Goal: Task Accomplishment & Management: Manage account settings

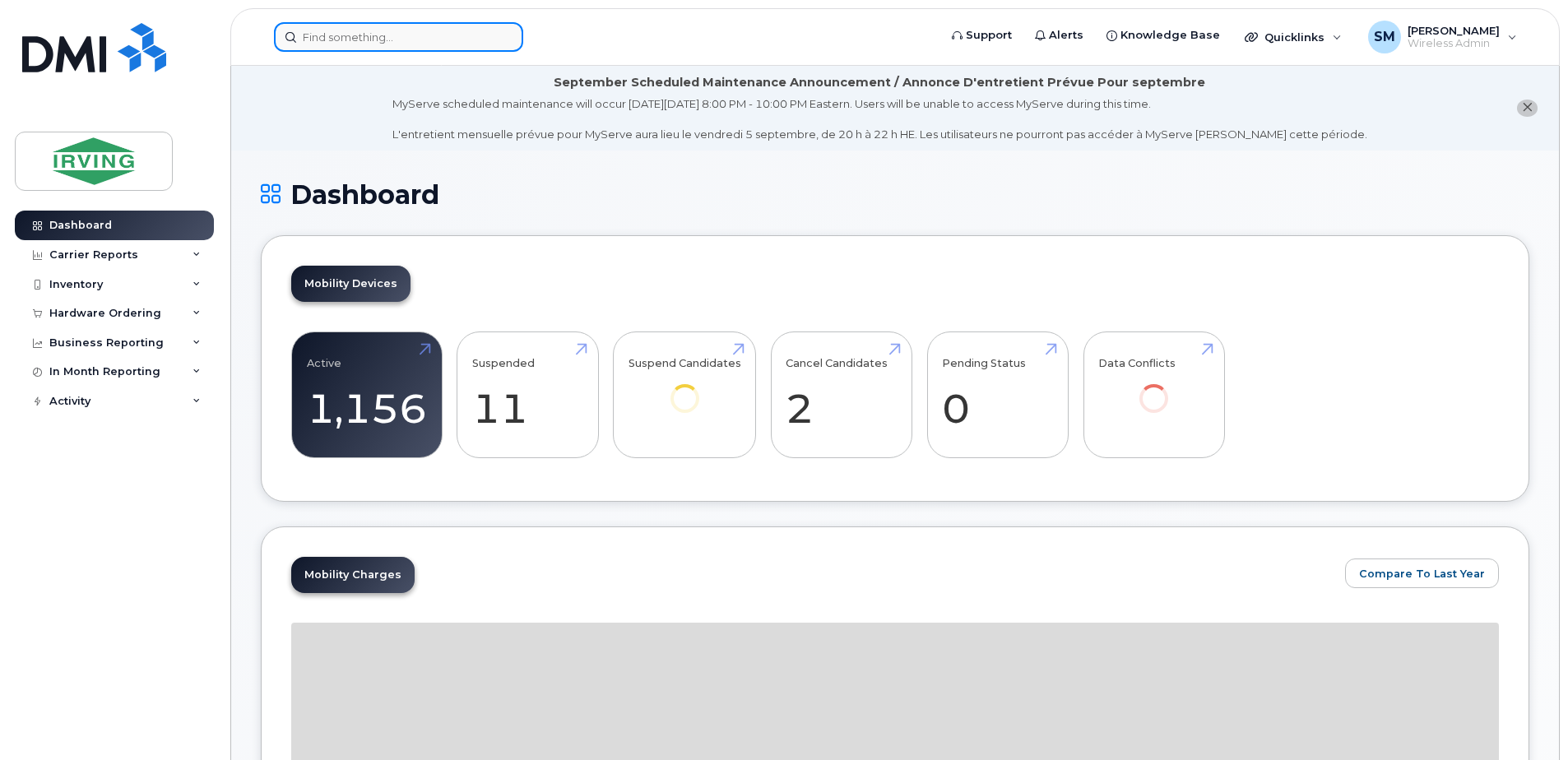
click at [389, 38] on input at bounding box center [399, 37] width 250 height 30
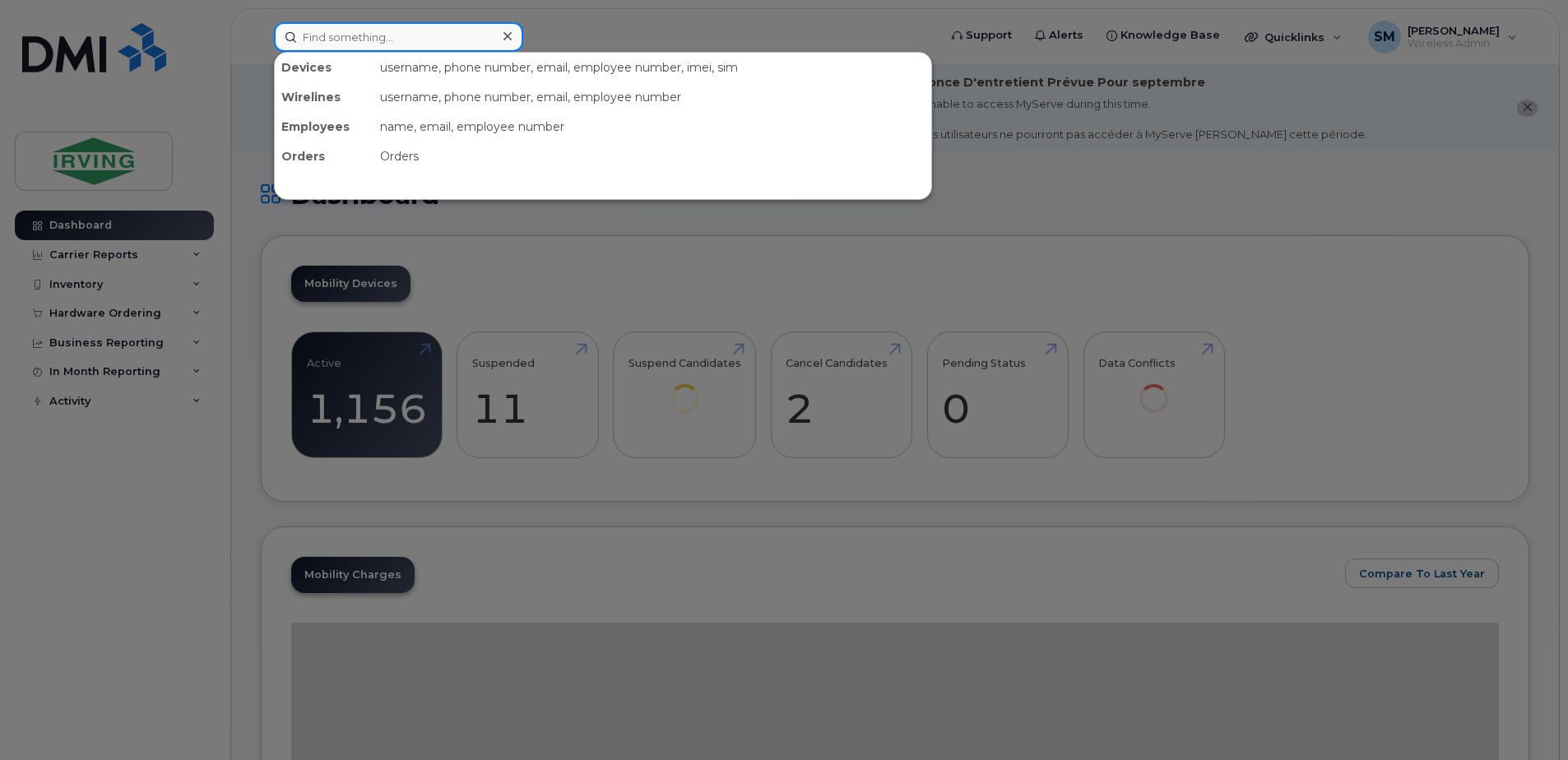
paste input "G7-732-0E2-A411"
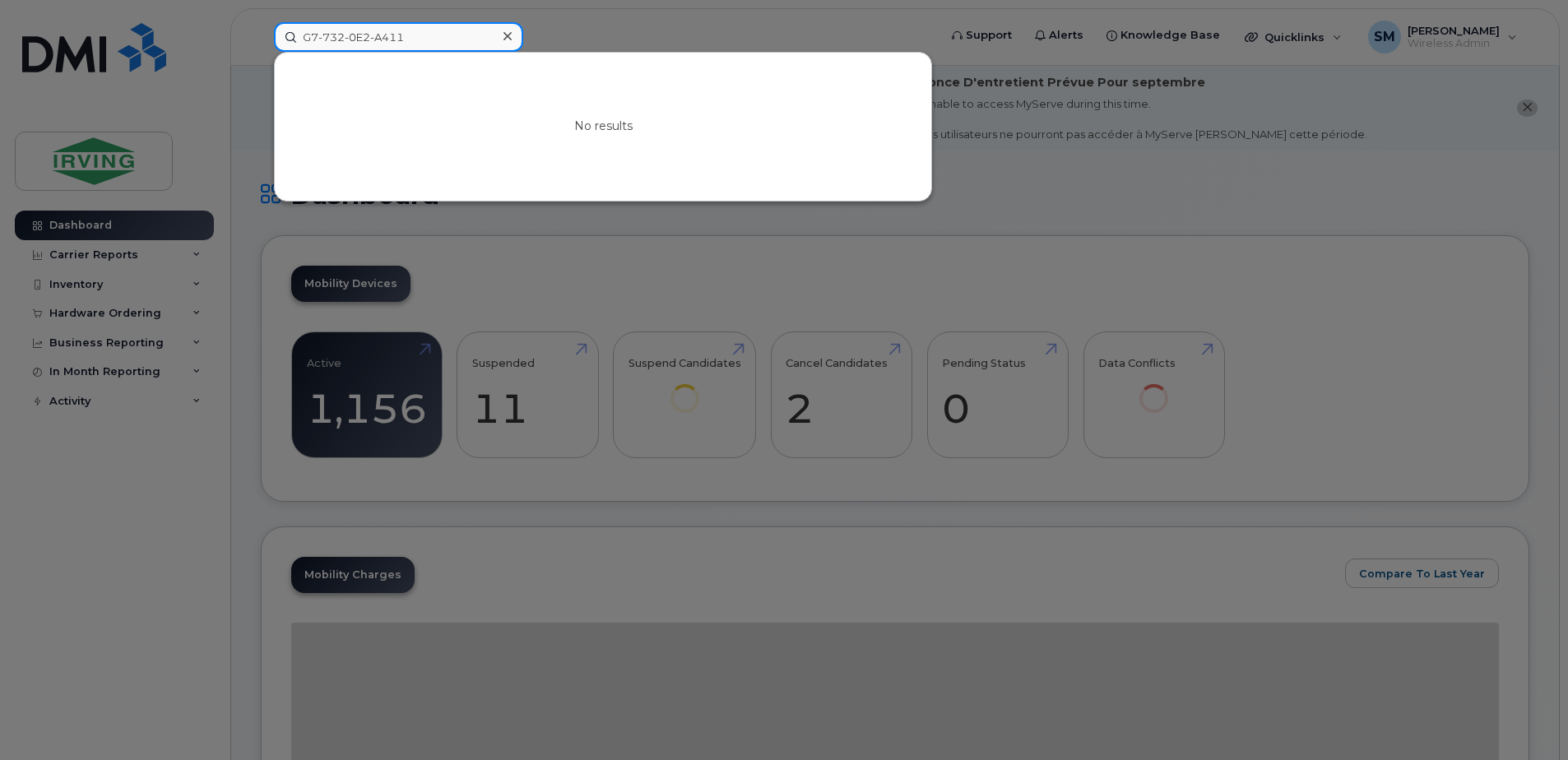
drag, startPoint x: 373, startPoint y: 36, endPoint x: 209, endPoint y: 52, distance: 164.8
click at [261, 52] on div "G7-732-0E2-A411 No results" at bounding box center [601, 37] width 679 height 30
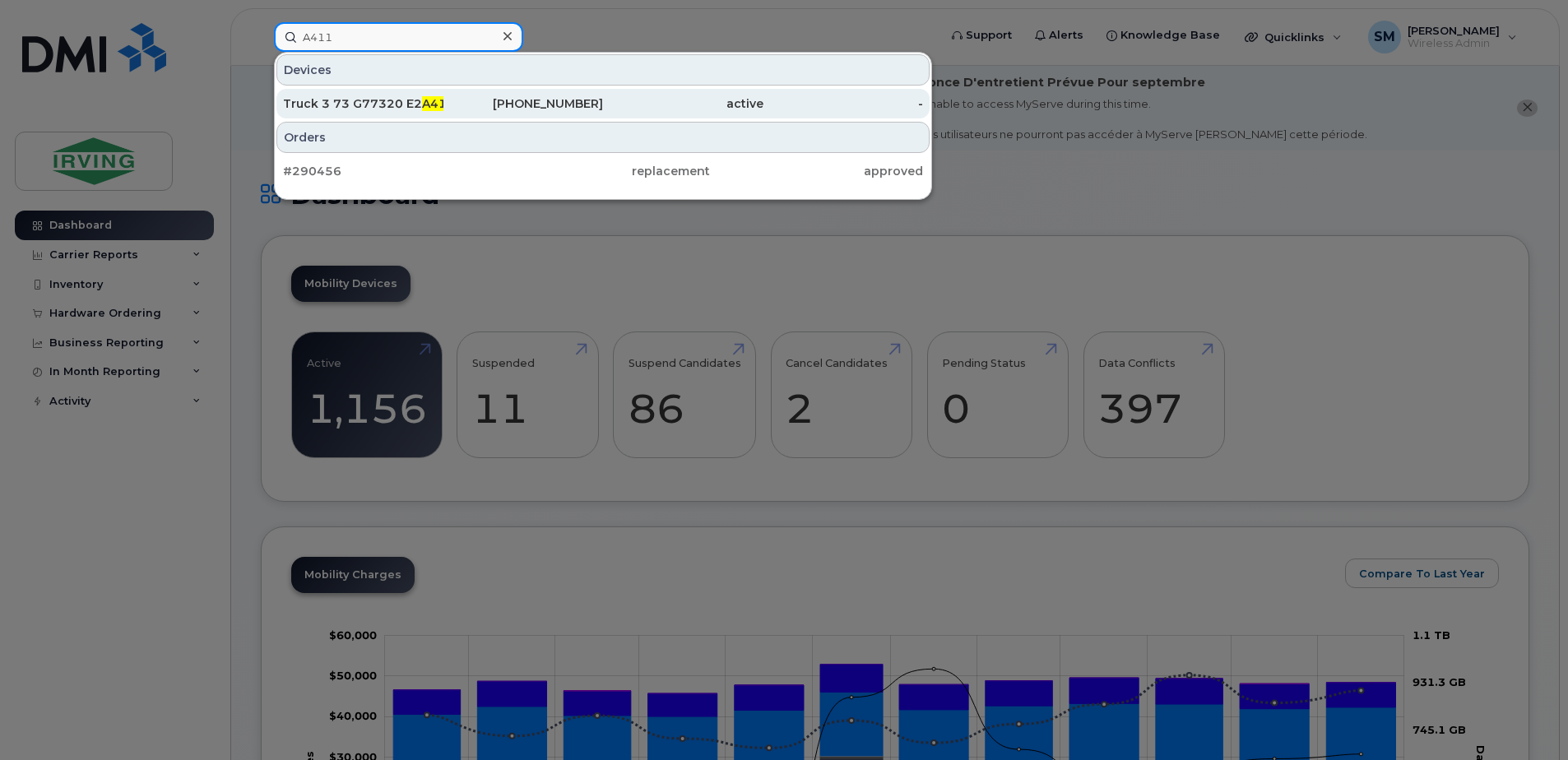
type input "A411"
click at [503, 96] on div "[PHONE_NUMBER]" at bounding box center [523, 103] width 161 height 30
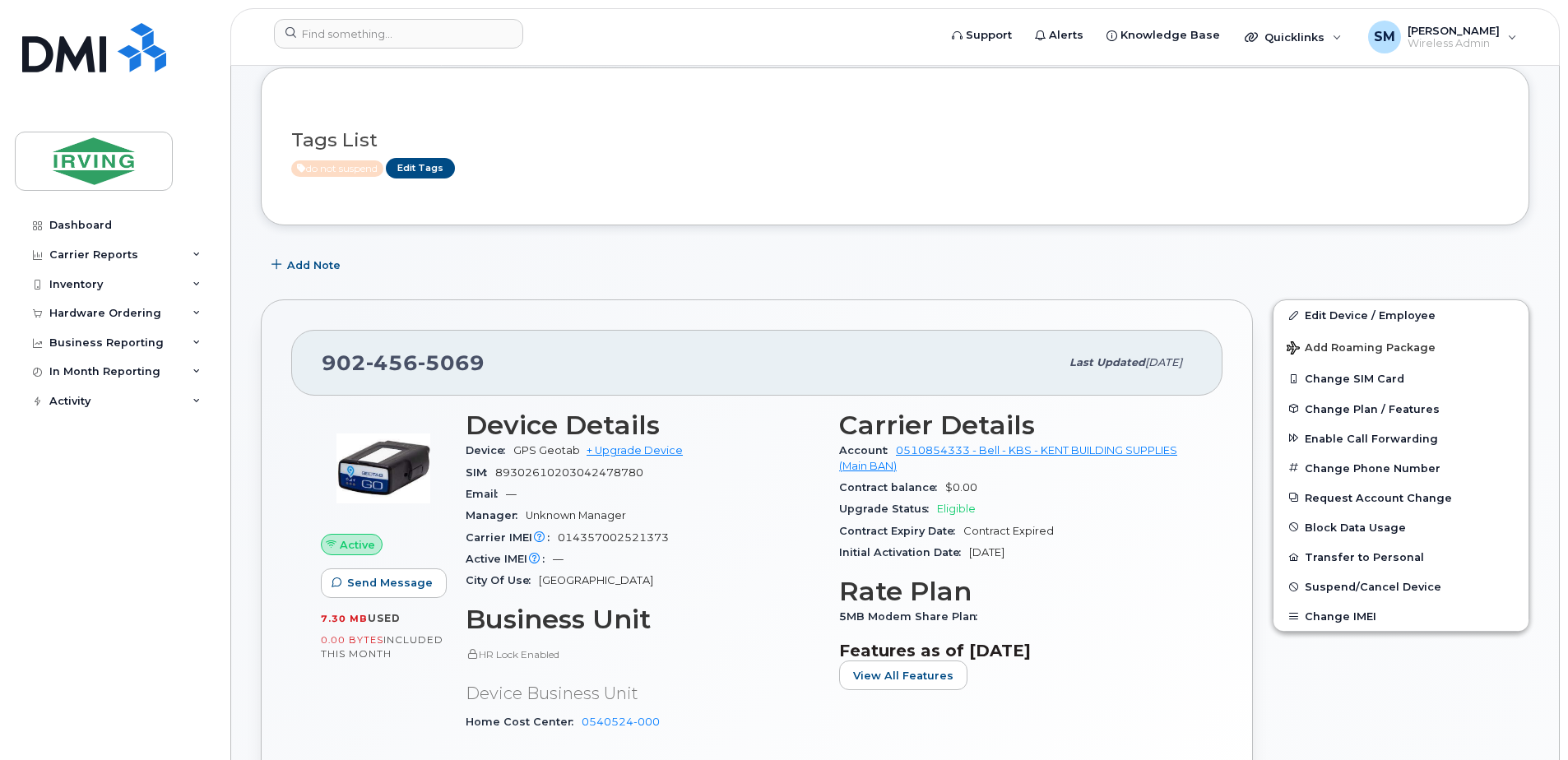
scroll to position [411, 0]
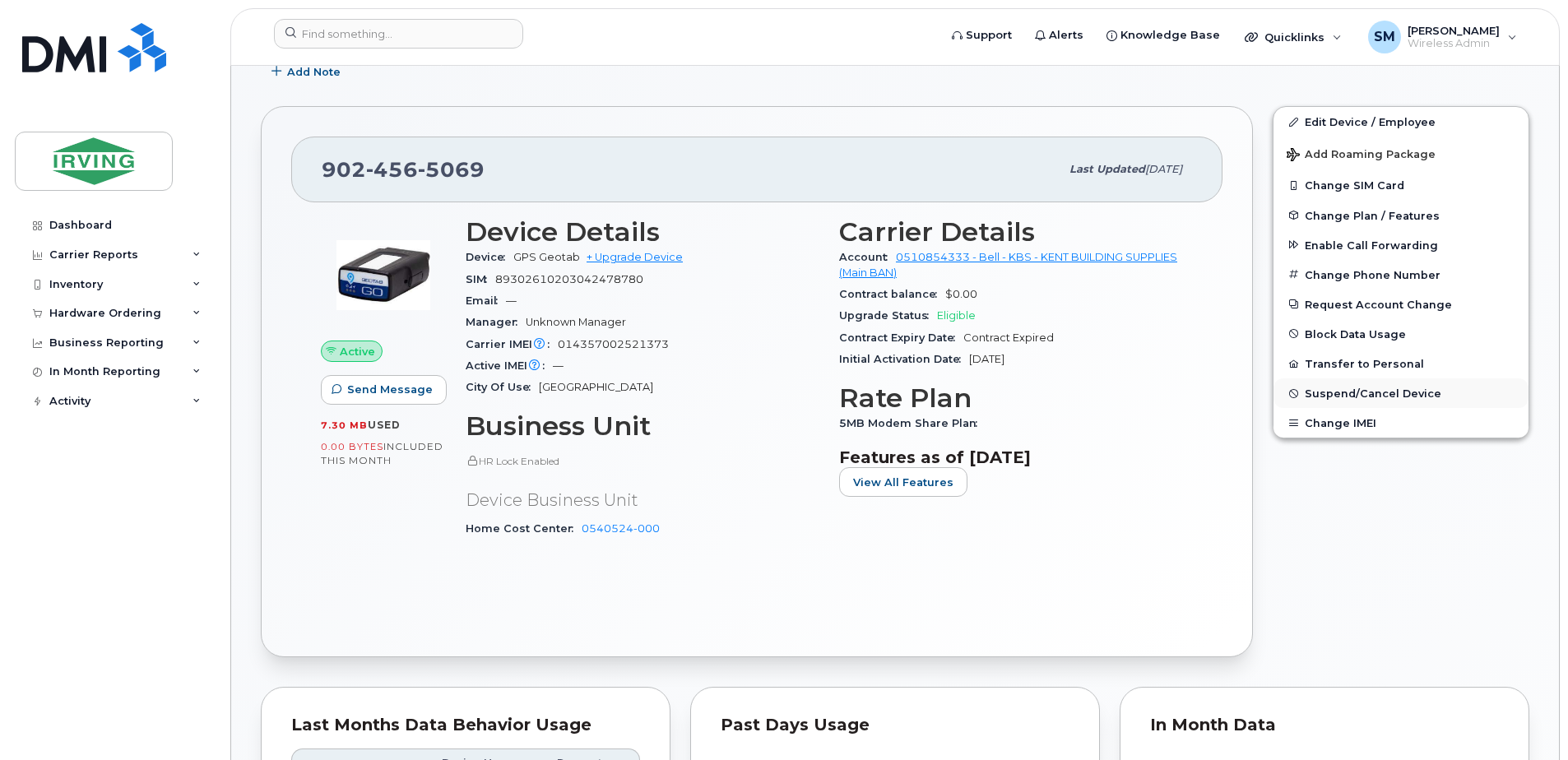
click at [1371, 390] on span "Suspend/Cancel Device" at bounding box center [1373, 393] width 136 height 13
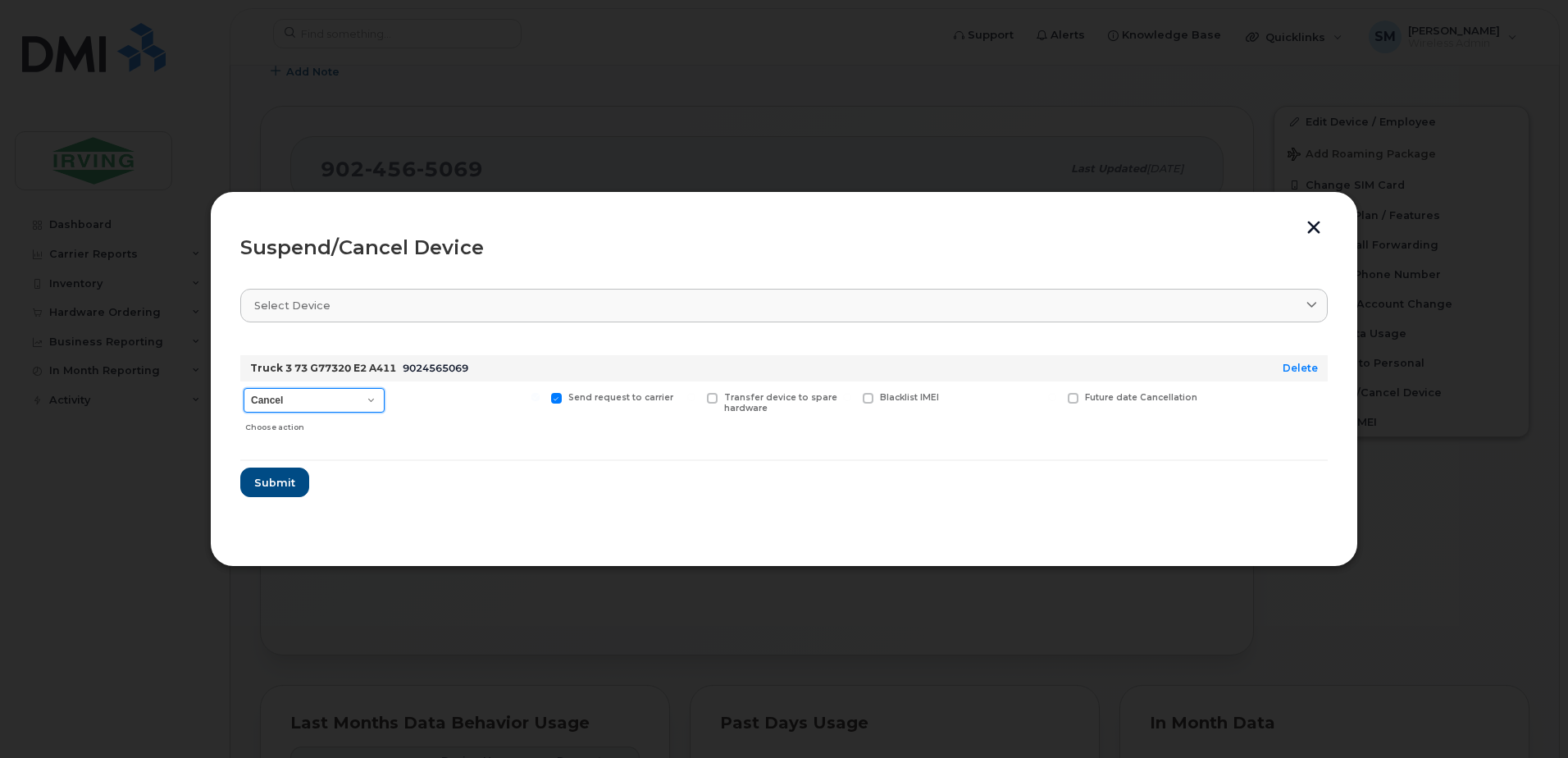
click at [374, 393] on select "Cancel Suspend - Extend Suspension Suspend - Reduced Rate Suspend - Full Rate S…" at bounding box center [314, 400] width 141 height 25
click at [244, 388] on select "Cancel Suspend - Extend Suspension Suspend - Reduced Rate Suspend - Full Rate S…" at bounding box center [314, 400] width 141 height 25
click at [265, 483] on span "Submit" at bounding box center [274, 482] width 41 height 15
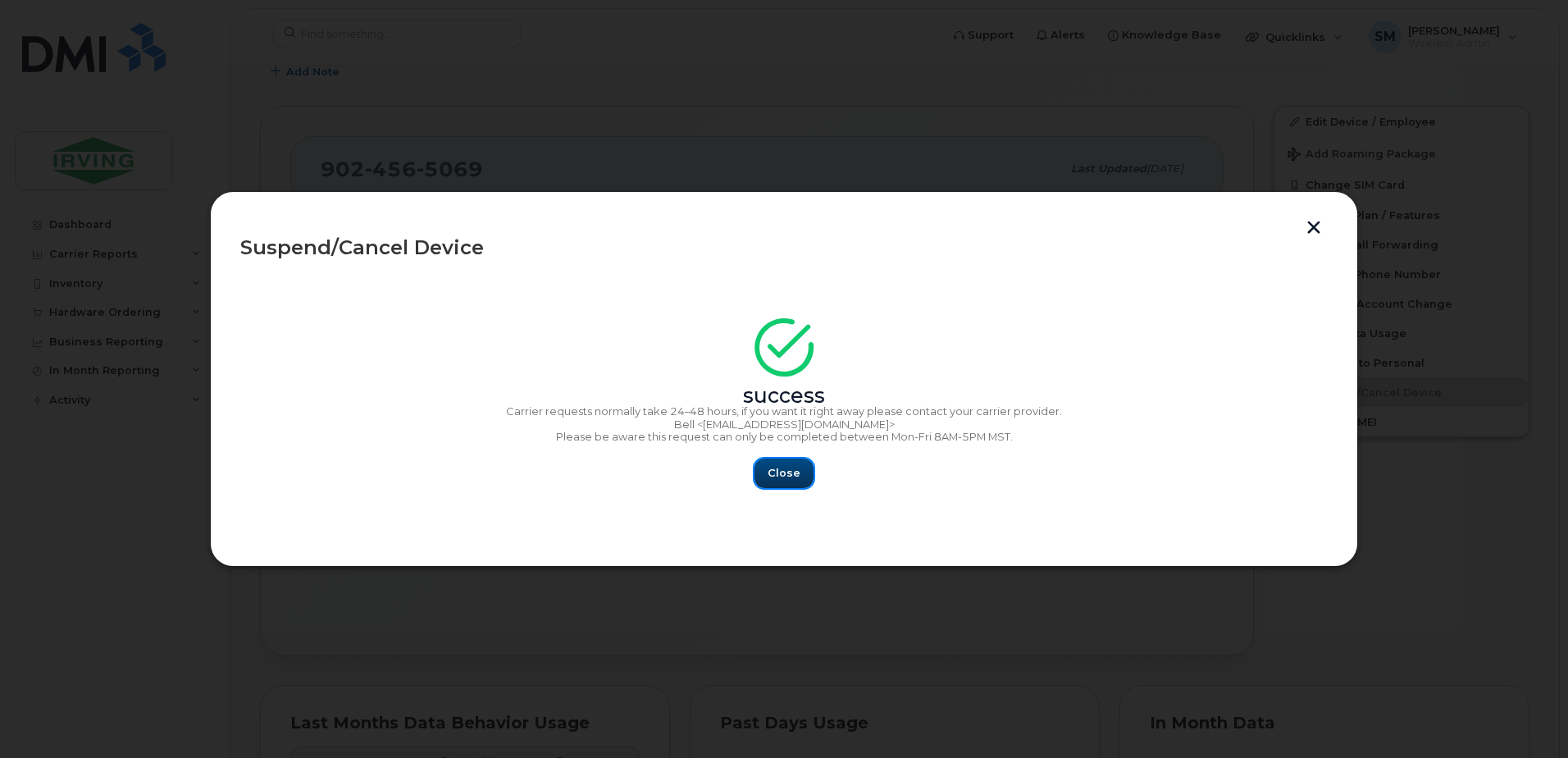
click at [783, 478] on span "Close" at bounding box center [784, 473] width 33 height 15
